Goal: Task Accomplishment & Management: Use online tool/utility

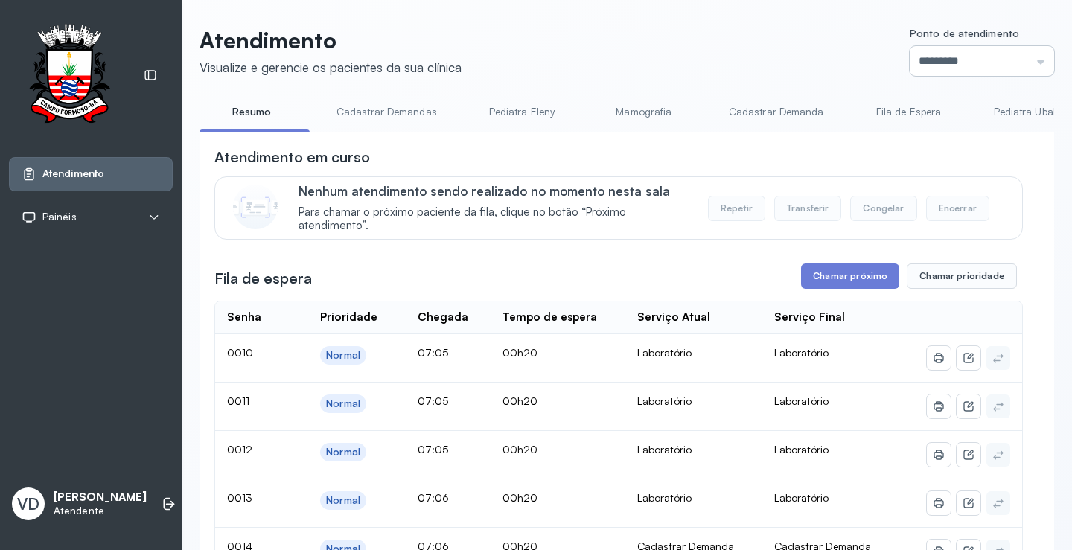
click at [1032, 60] on input "*********" at bounding box center [982, 61] width 144 height 30
type input "*********"
click at [829, 289] on button "Chamar próximo" at bounding box center [850, 275] width 98 height 25
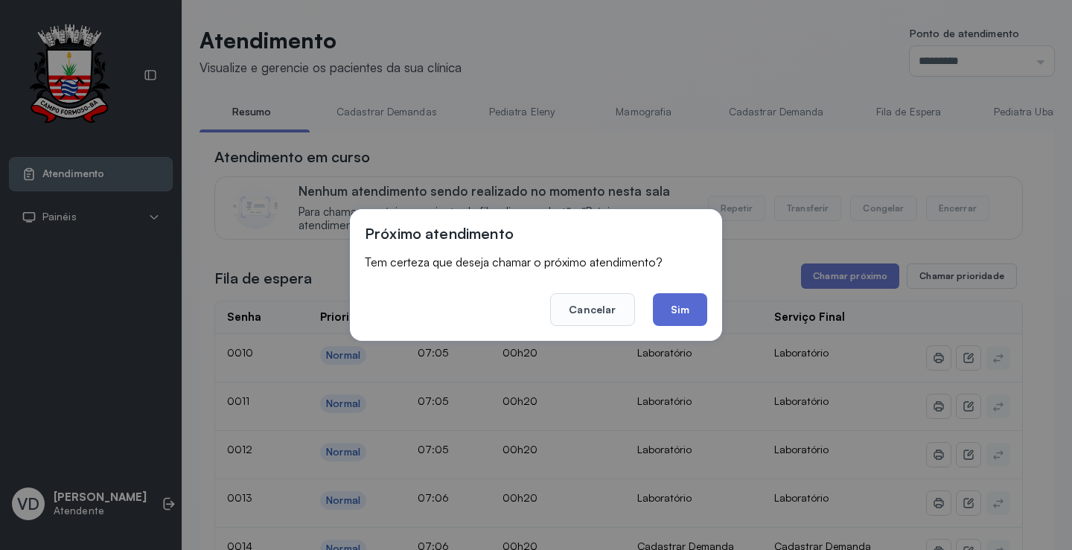
click at [663, 308] on button "Sim" at bounding box center [680, 309] width 54 height 33
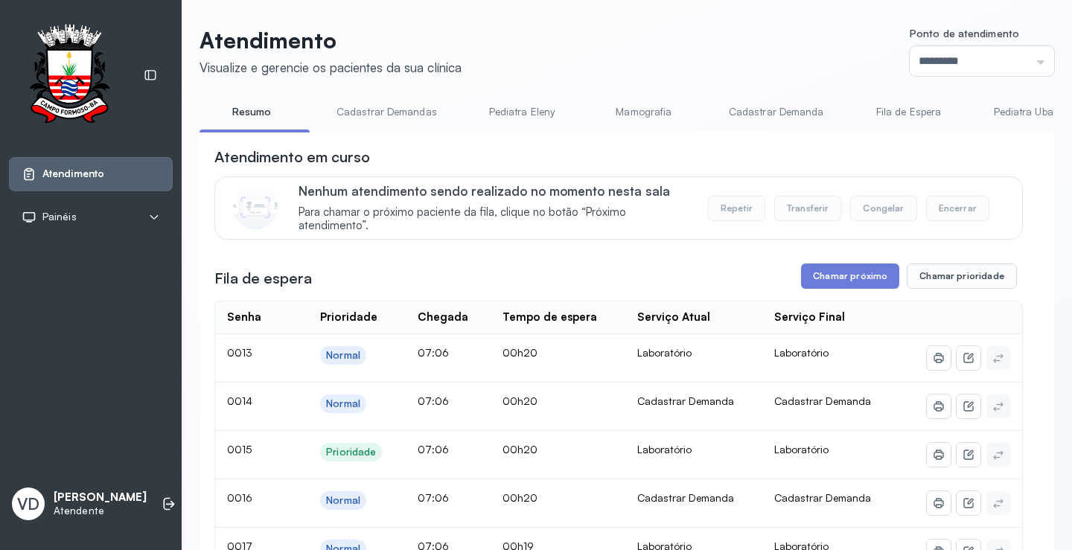
click at [836, 273] on button "Chamar próximo" at bounding box center [850, 275] width 98 height 25
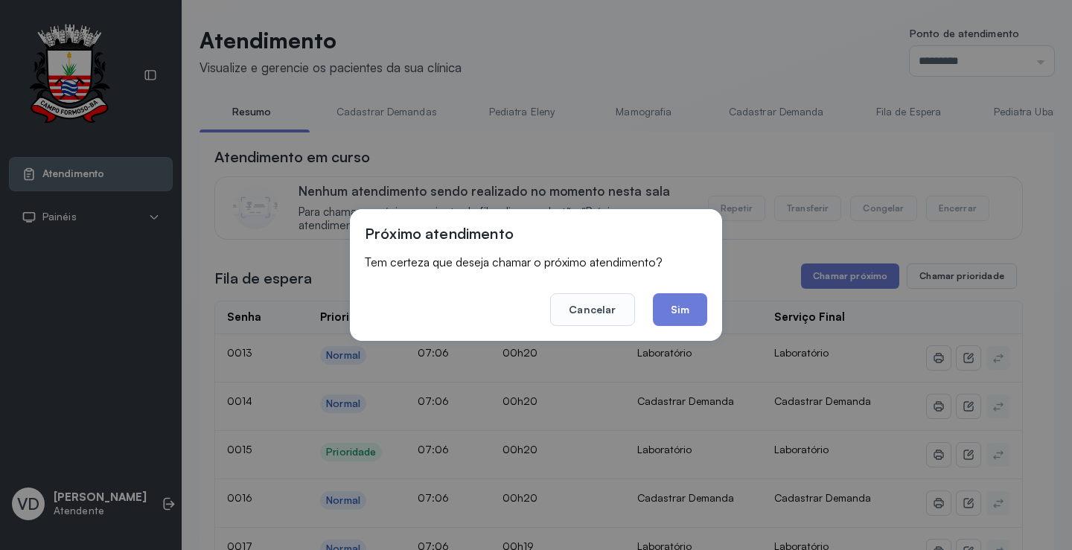
click at [687, 305] on button "Sim" at bounding box center [680, 309] width 54 height 33
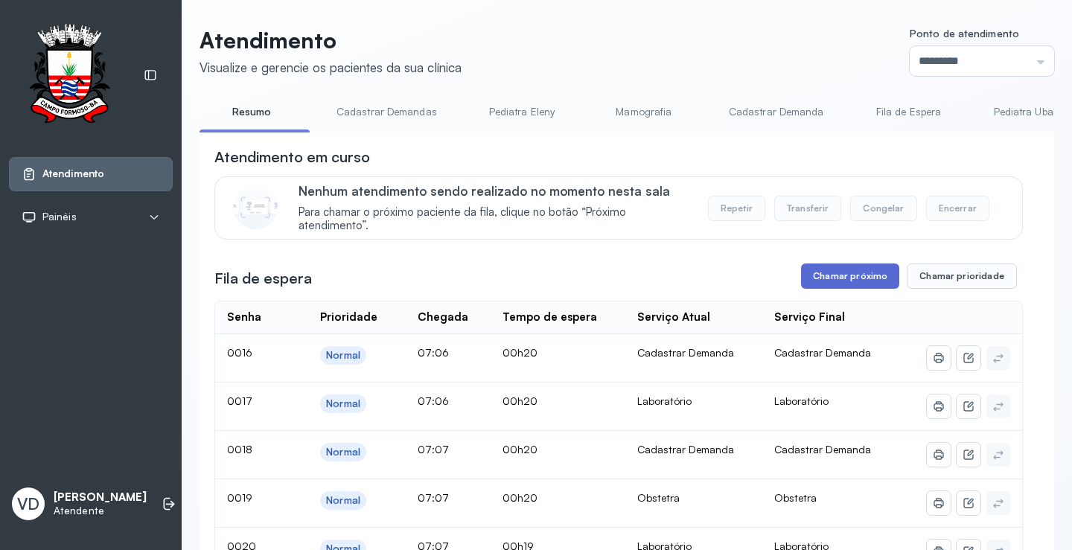
click at [816, 274] on button "Chamar próximo" at bounding box center [850, 275] width 98 height 25
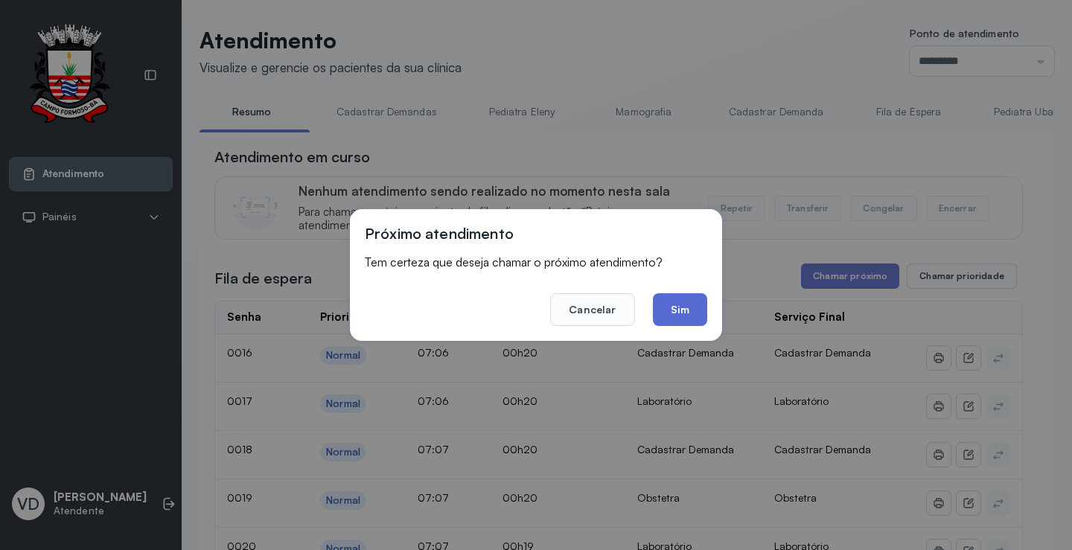
click at [693, 308] on button "Sim" at bounding box center [680, 309] width 54 height 33
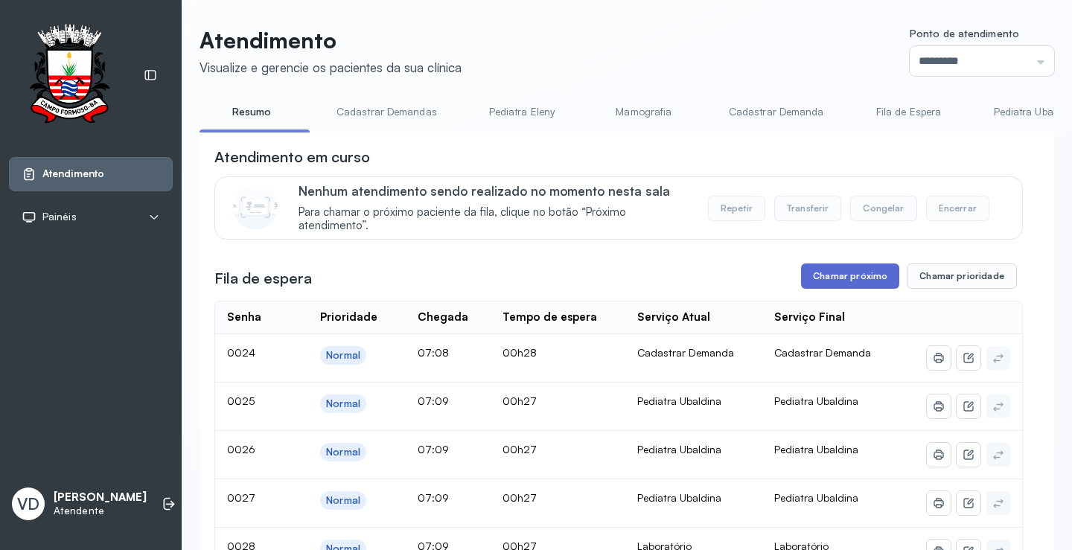
click at [864, 278] on button "Chamar próximo" at bounding box center [850, 275] width 98 height 25
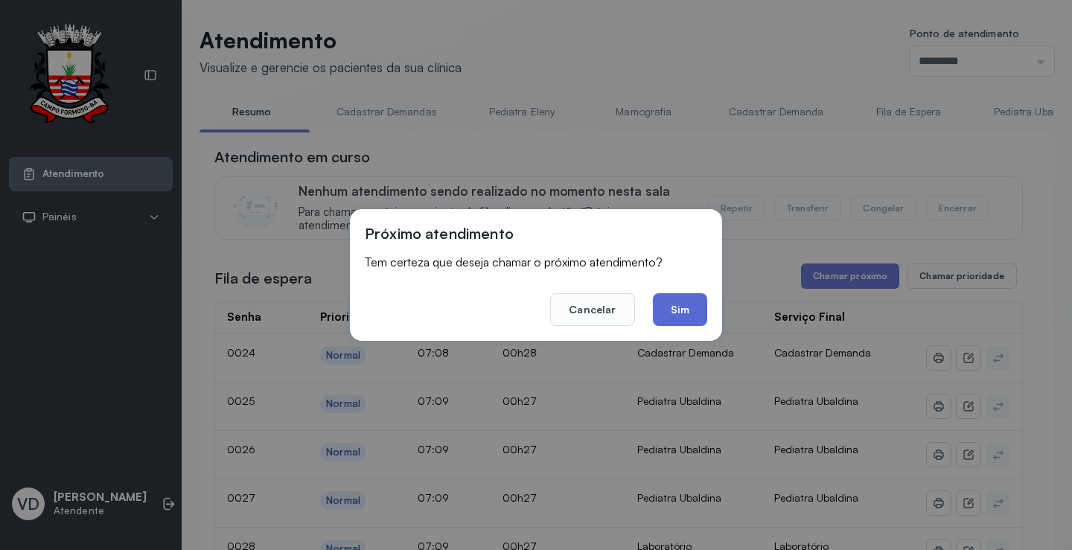
click at [676, 313] on button "Sim" at bounding box center [680, 309] width 54 height 33
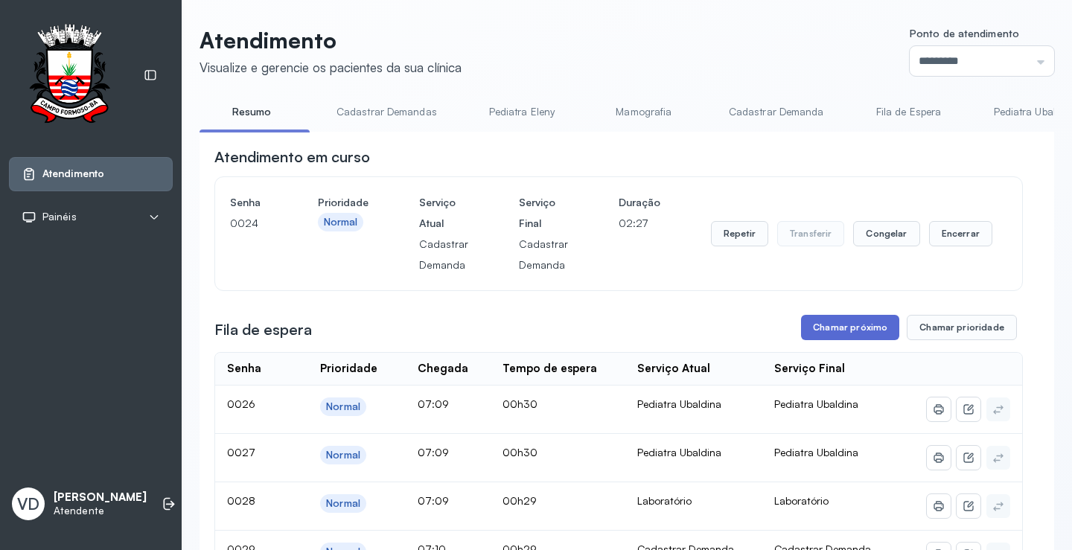
click at [875, 340] on button "Chamar próximo" at bounding box center [850, 327] width 98 height 25
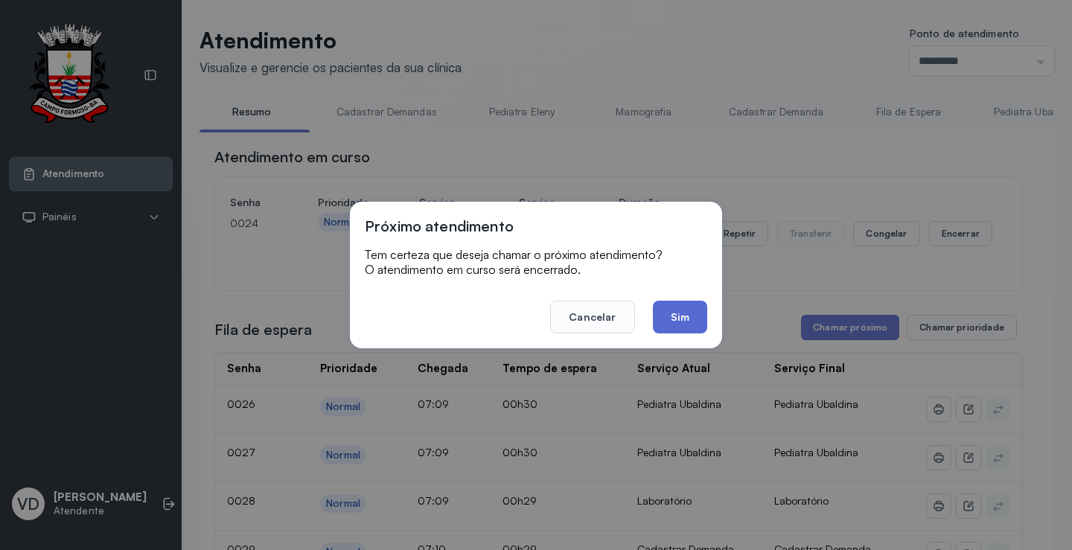
click at [686, 322] on button "Sim" at bounding box center [680, 317] width 54 height 33
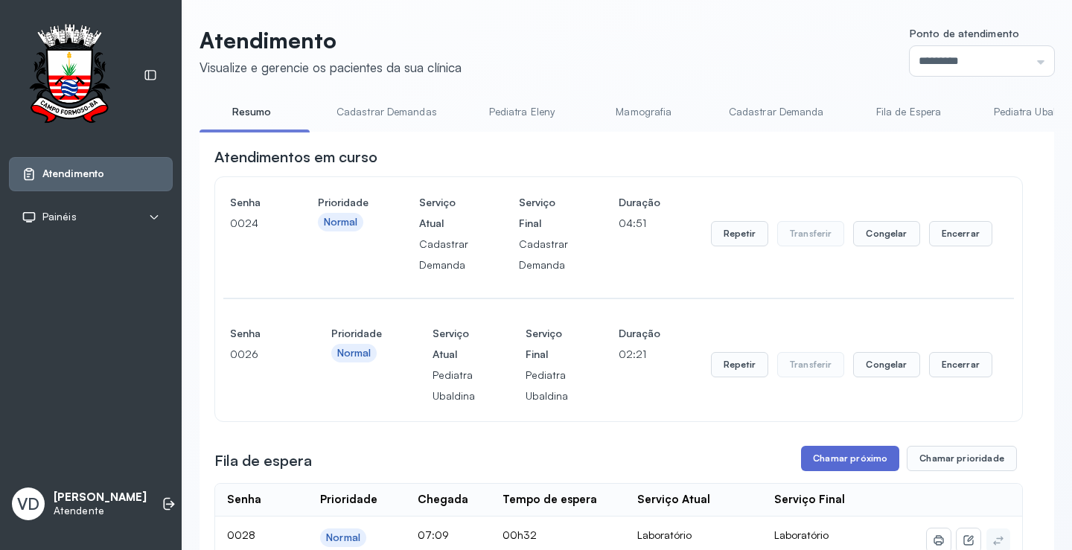
click at [846, 462] on button "Chamar próximo" at bounding box center [850, 458] width 98 height 25
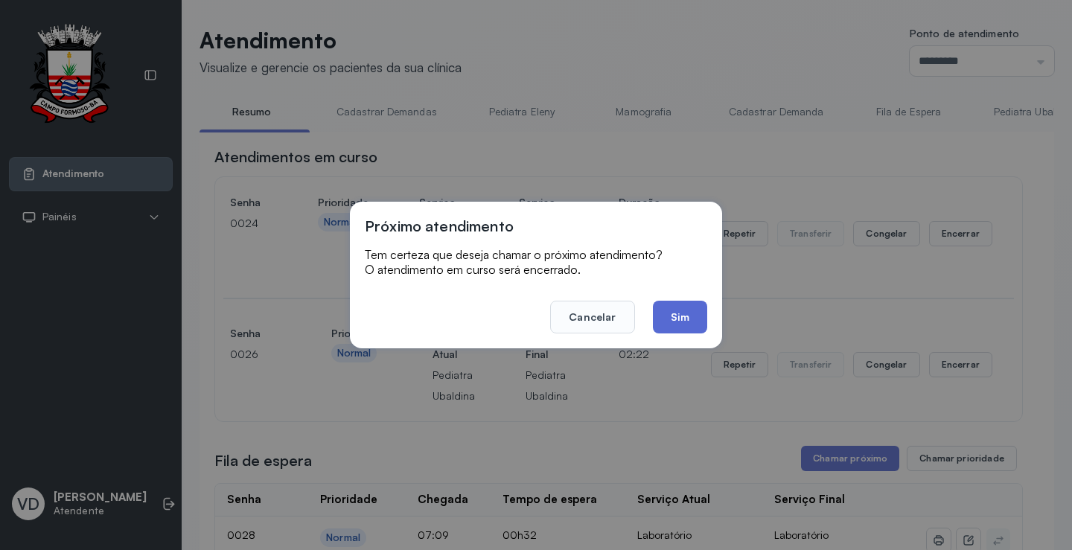
click at [684, 316] on button "Sim" at bounding box center [680, 317] width 54 height 33
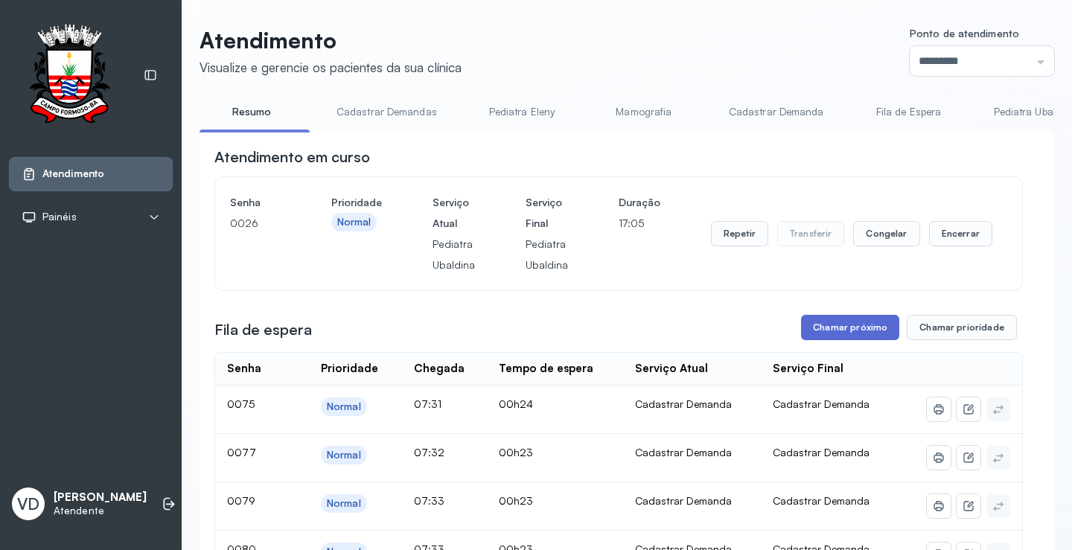
click at [810, 326] on button "Chamar próximo" at bounding box center [850, 327] width 98 height 25
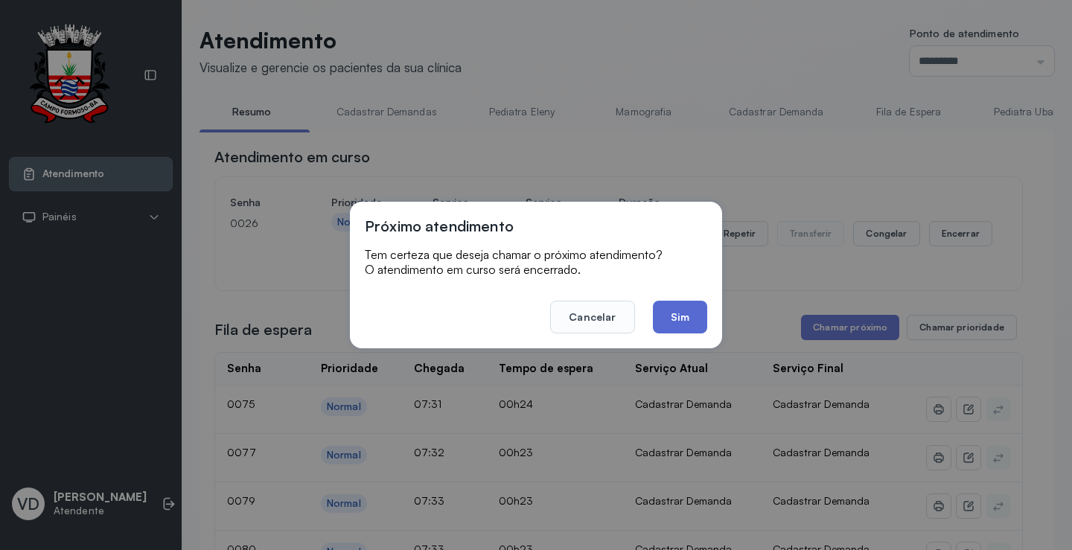
click at [667, 326] on button "Sim" at bounding box center [680, 317] width 54 height 33
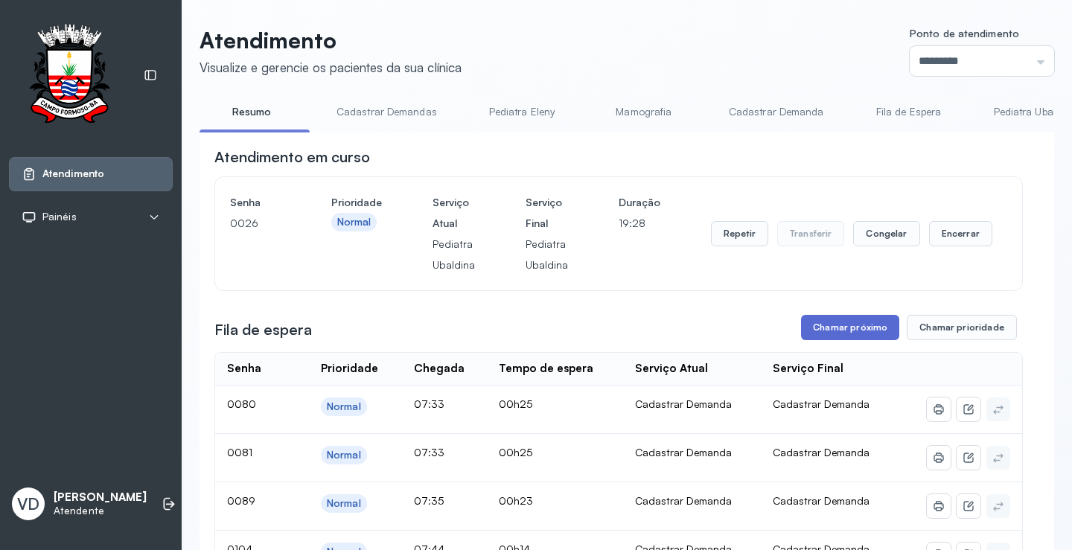
click at [838, 333] on button "Chamar próximo" at bounding box center [850, 327] width 98 height 25
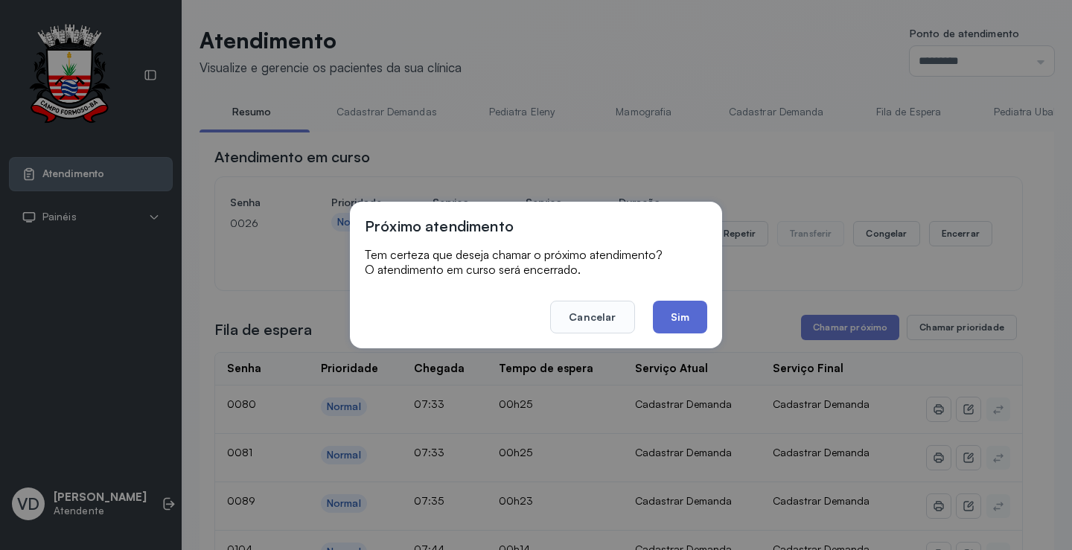
click at [677, 315] on button "Sim" at bounding box center [680, 317] width 54 height 33
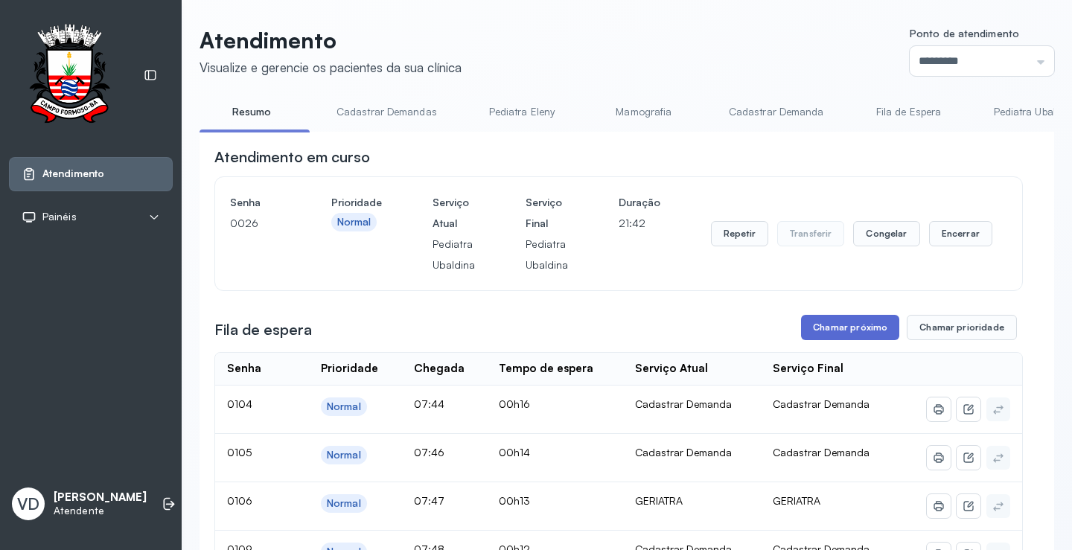
click at [834, 334] on button "Chamar próximo" at bounding box center [850, 327] width 98 height 25
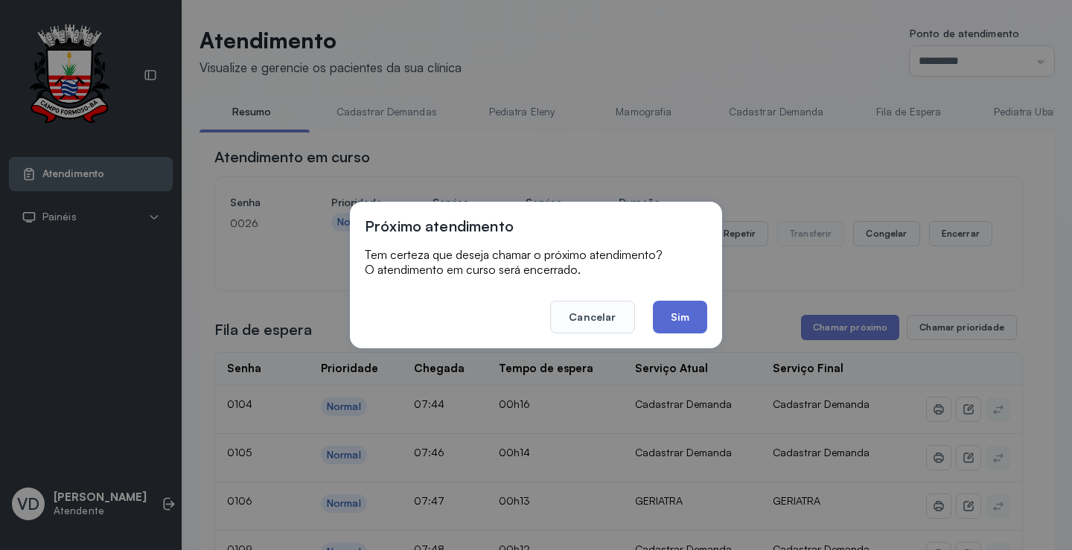
click at [683, 319] on button "Sim" at bounding box center [680, 317] width 54 height 33
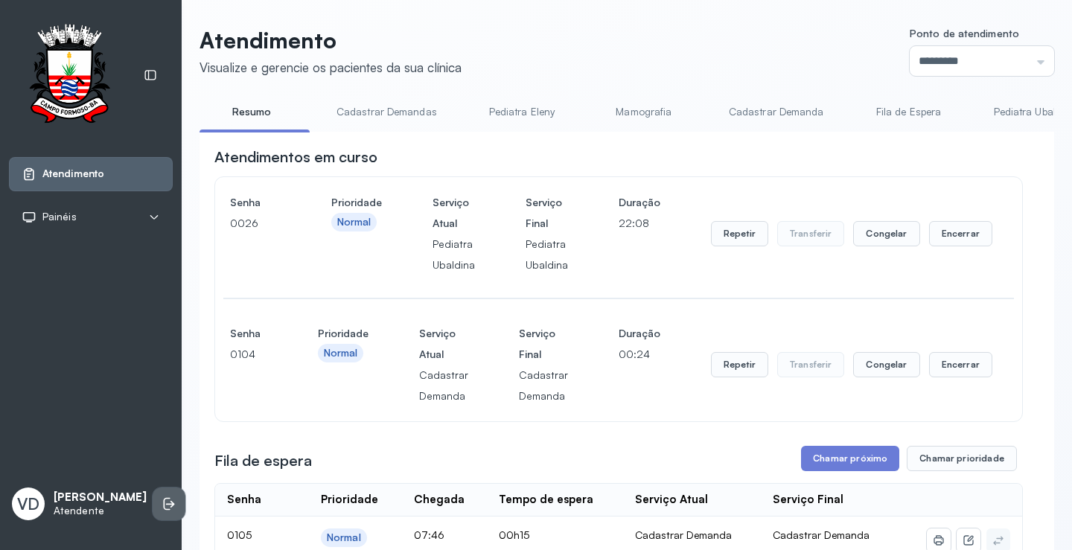
click at [162, 497] on icon at bounding box center [169, 503] width 15 height 15
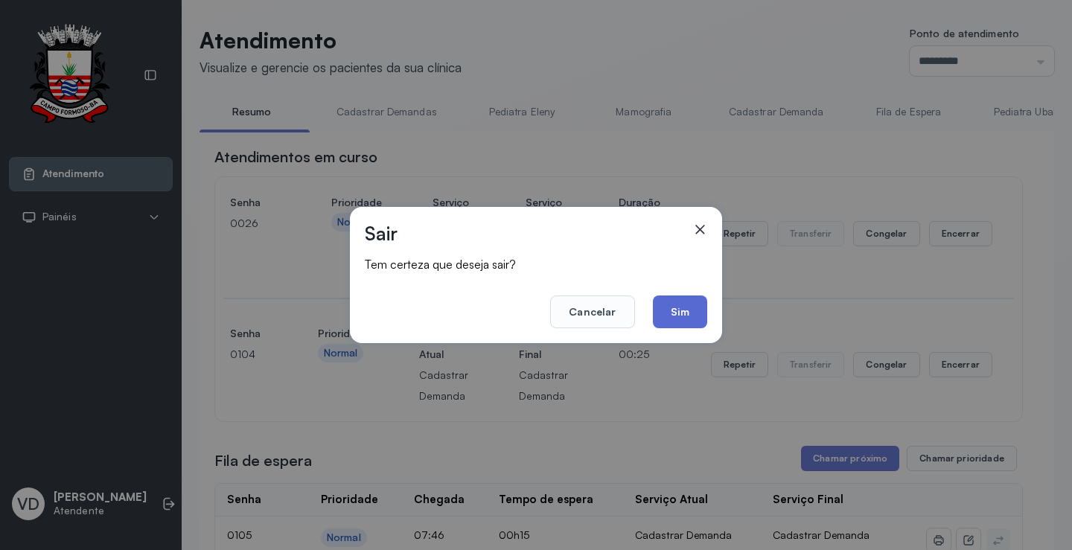
click at [694, 310] on button "Sim" at bounding box center [680, 311] width 54 height 33
